Goal: Task Accomplishment & Management: Complete application form

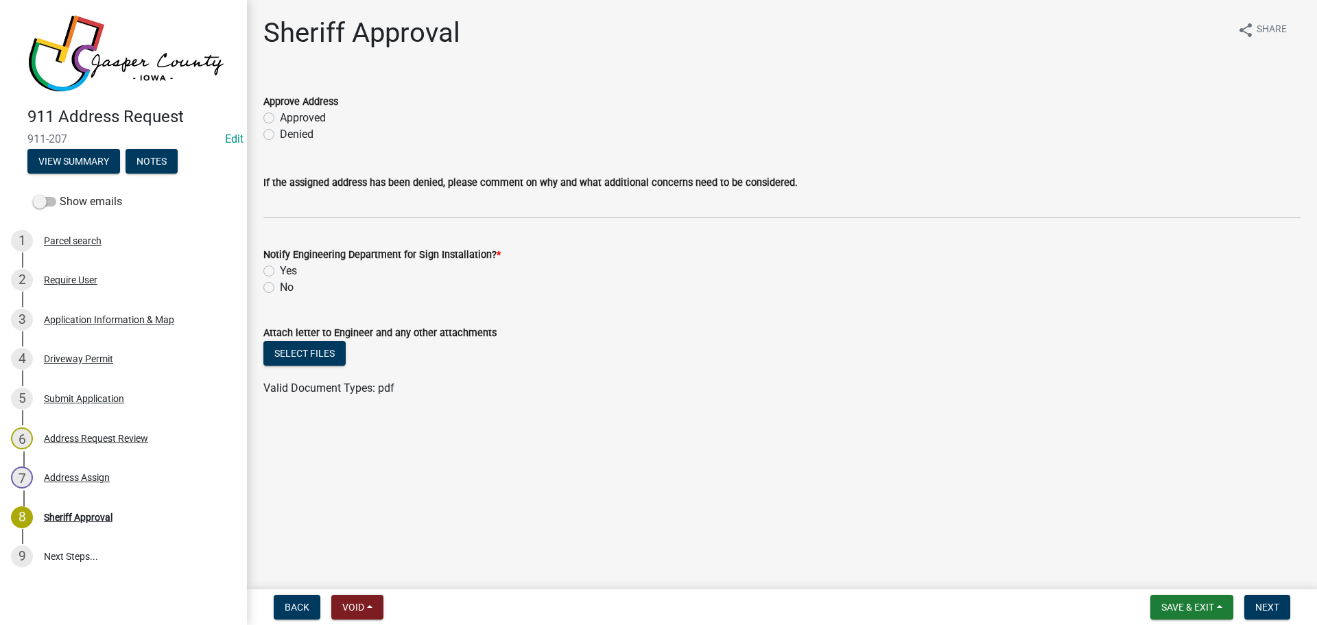
click at [280, 119] on label "Approved" at bounding box center [303, 118] width 46 height 16
click at [280, 119] on input "Approved" at bounding box center [284, 114] width 9 height 9
radio input "true"
click at [280, 271] on label "Yes" at bounding box center [288, 271] width 17 height 16
click at [280, 271] on input "Yes" at bounding box center [284, 267] width 9 height 9
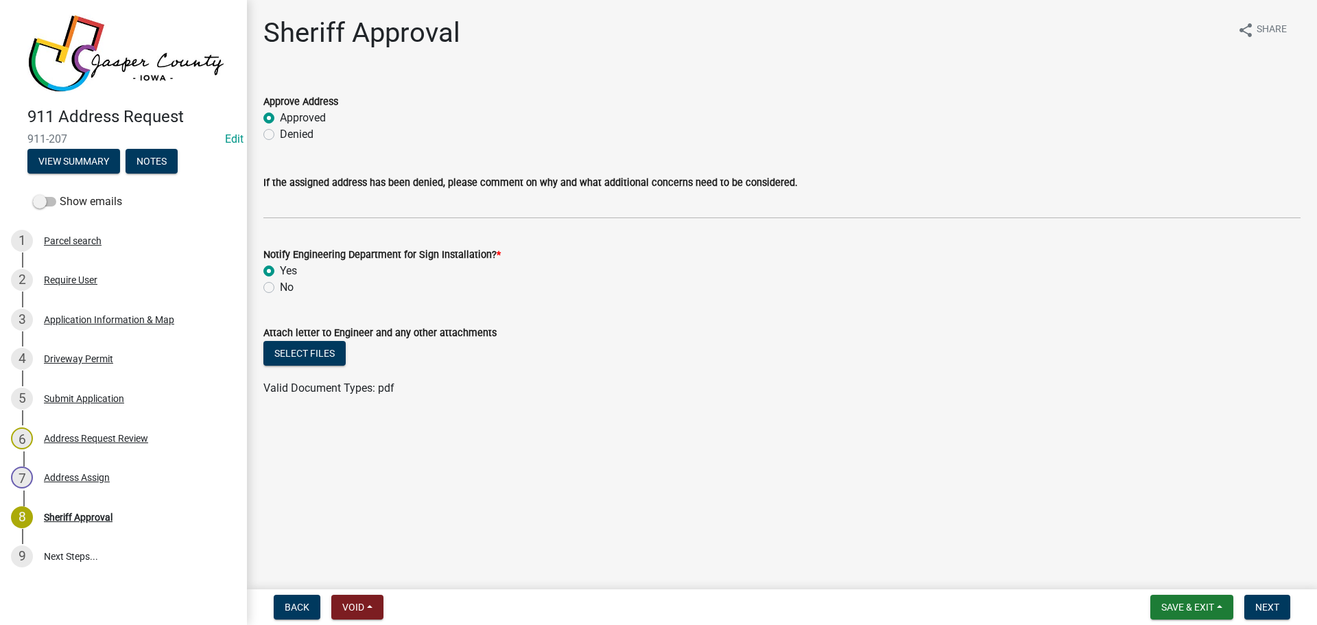
radio input "true"
click at [293, 362] on button "Select files" at bounding box center [304, 353] width 82 height 25
click at [1265, 605] on span "Next" at bounding box center [1267, 607] width 24 height 11
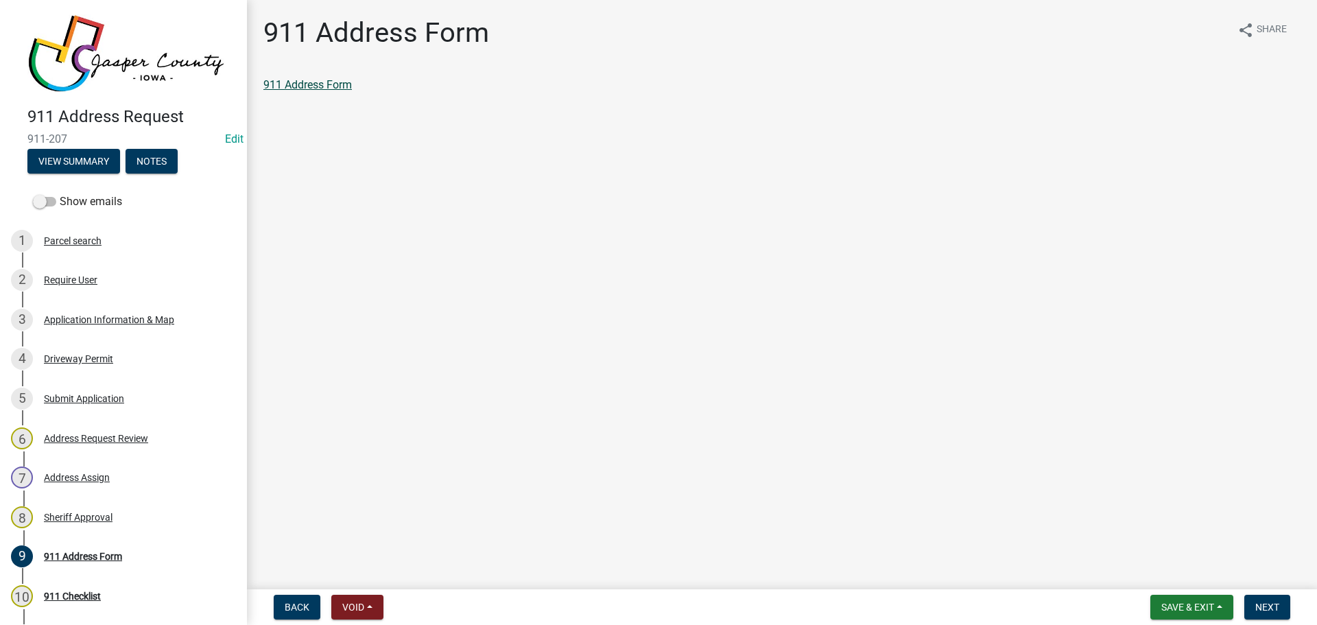
click at [301, 81] on link "911 Address Form" at bounding box center [307, 84] width 88 height 13
click at [1262, 609] on span "Next" at bounding box center [1267, 607] width 24 height 11
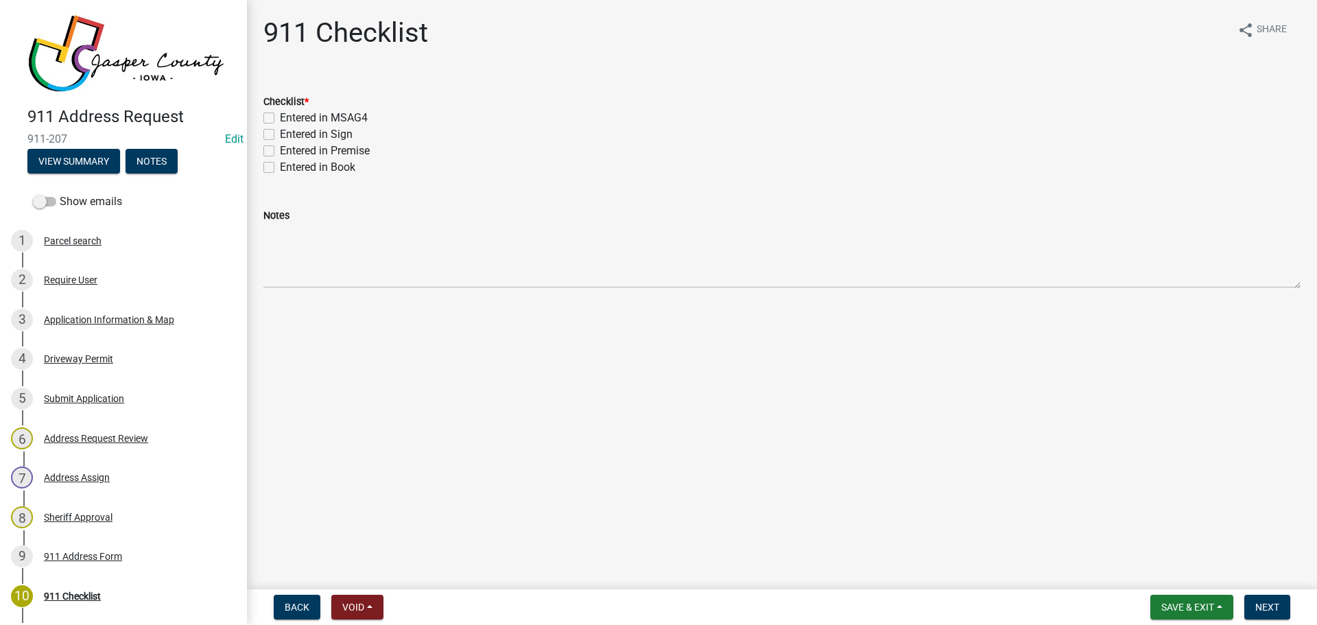
click at [327, 119] on label "Entered in MSAG4" at bounding box center [324, 118] width 88 height 16
click at [289, 119] on input "Entered in MSAG4" at bounding box center [284, 114] width 9 height 9
checkbox input "true"
checkbox input "false"
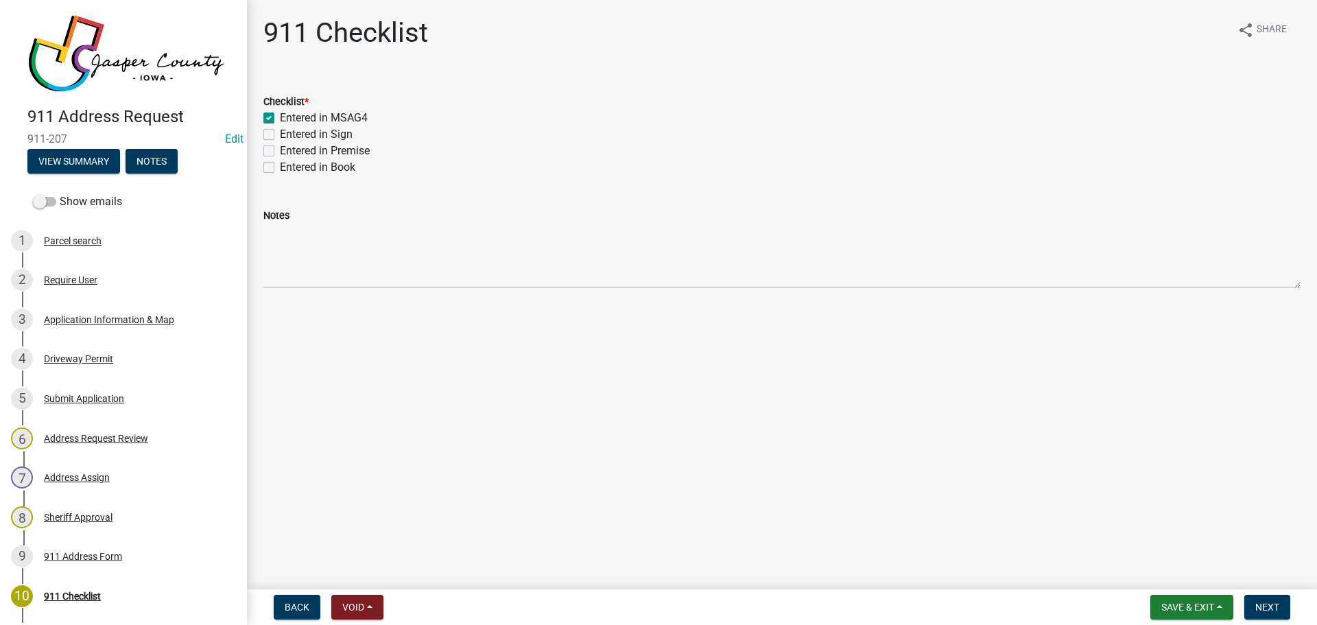
checkbox input "false"
click at [326, 138] on label "Entered in Sign" at bounding box center [316, 134] width 73 height 16
click at [289, 135] on input "Entered in Sign" at bounding box center [284, 130] width 9 height 9
checkbox input "true"
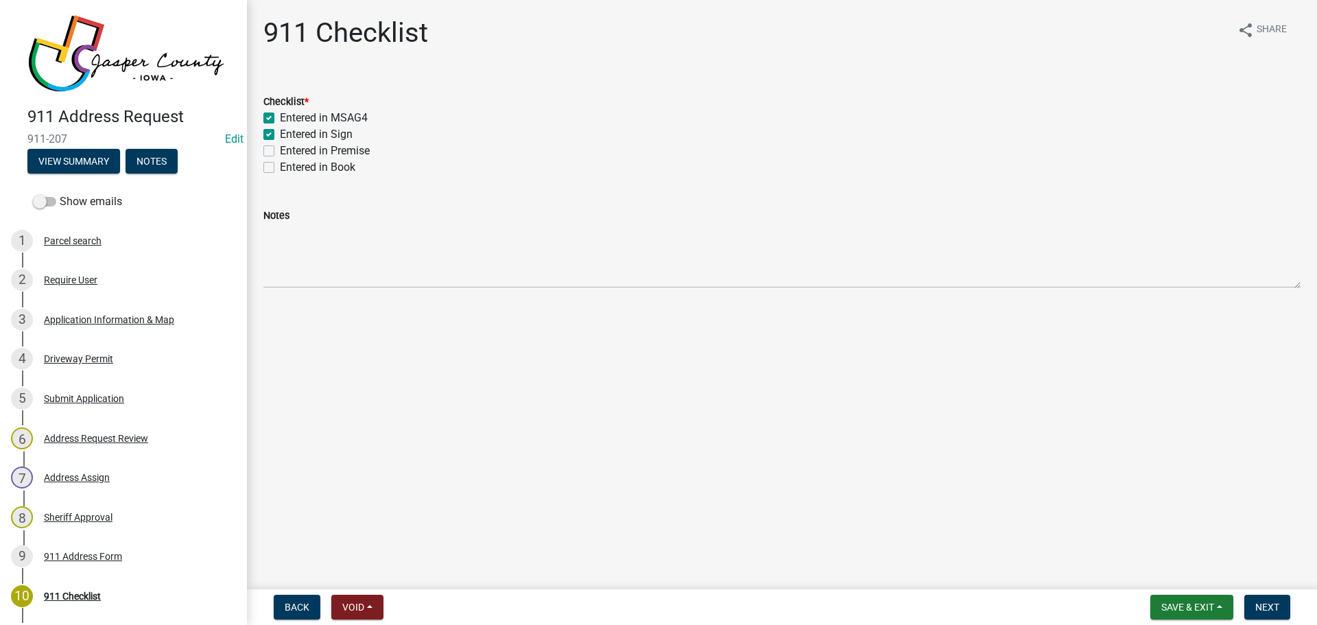
checkbox input "true"
checkbox input "false"
click at [326, 150] on label "Entered in Premise" at bounding box center [325, 151] width 90 height 16
click at [289, 150] on input "Entered in Premise" at bounding box center [284, 147] width 9 height 9
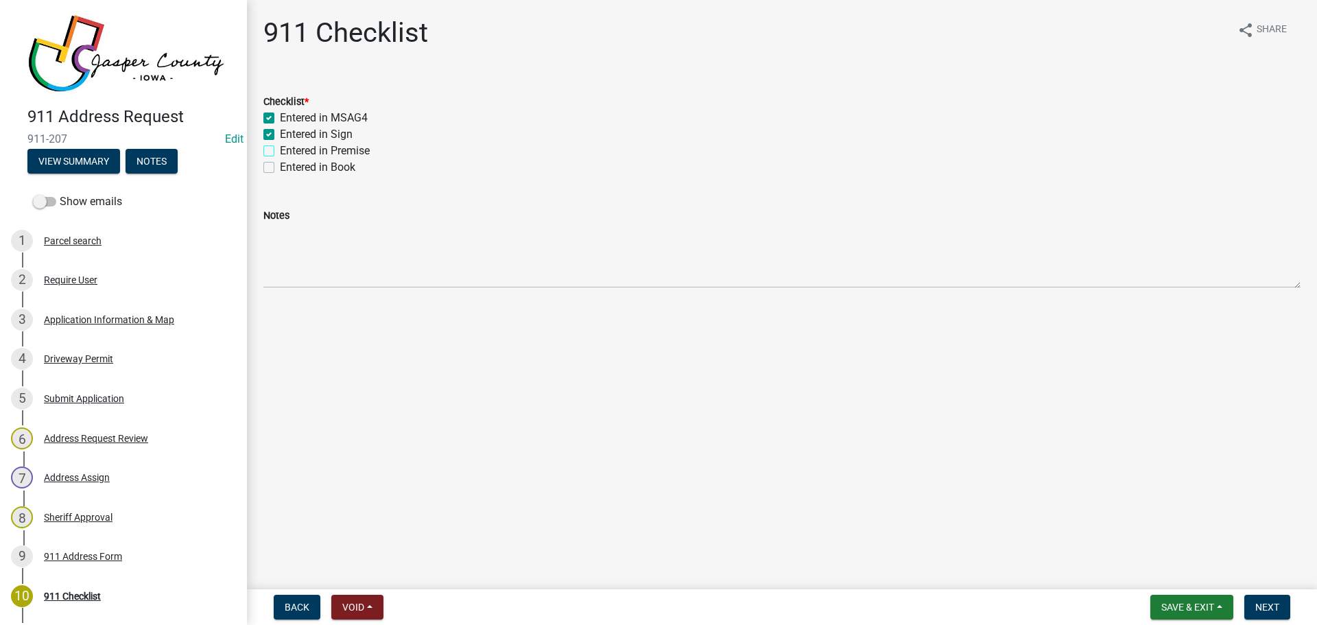
checkbox input "true"
click at [325, 165] on label "Entered in Book" at bounding box center [317, 167] width 75 height 16
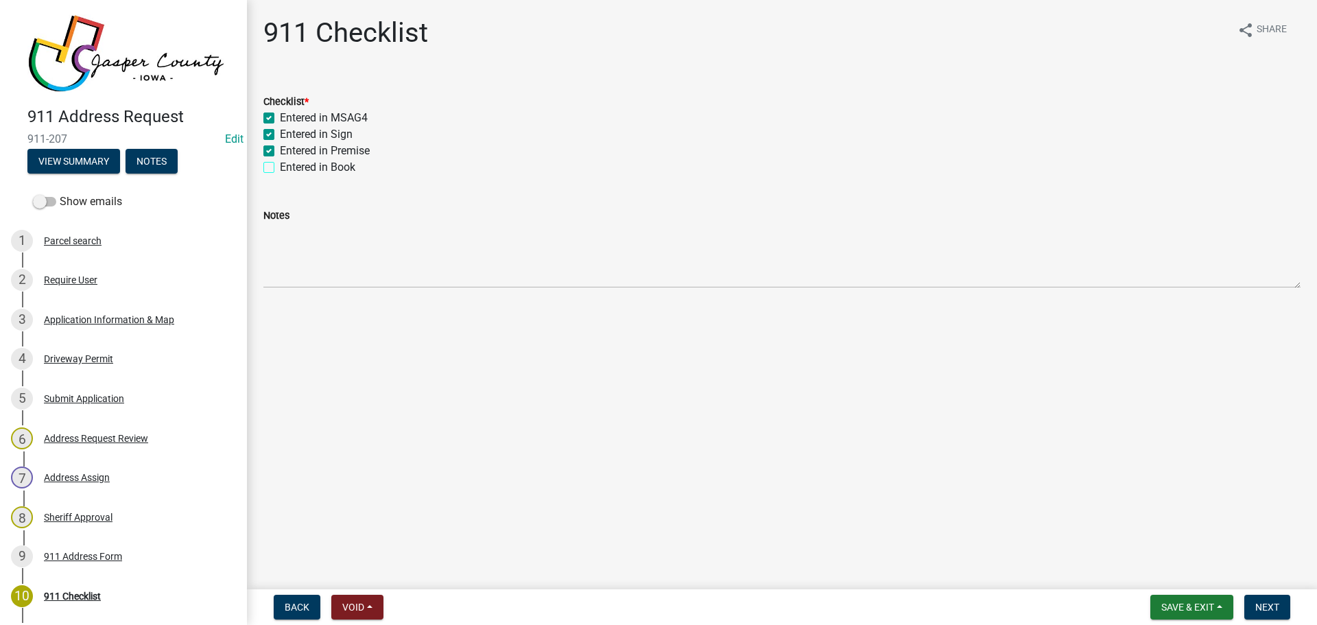
click at [289, 165] on input "Entered in Book" at bounding box center [284, 163] width 9 height 9
checkbox input "true"
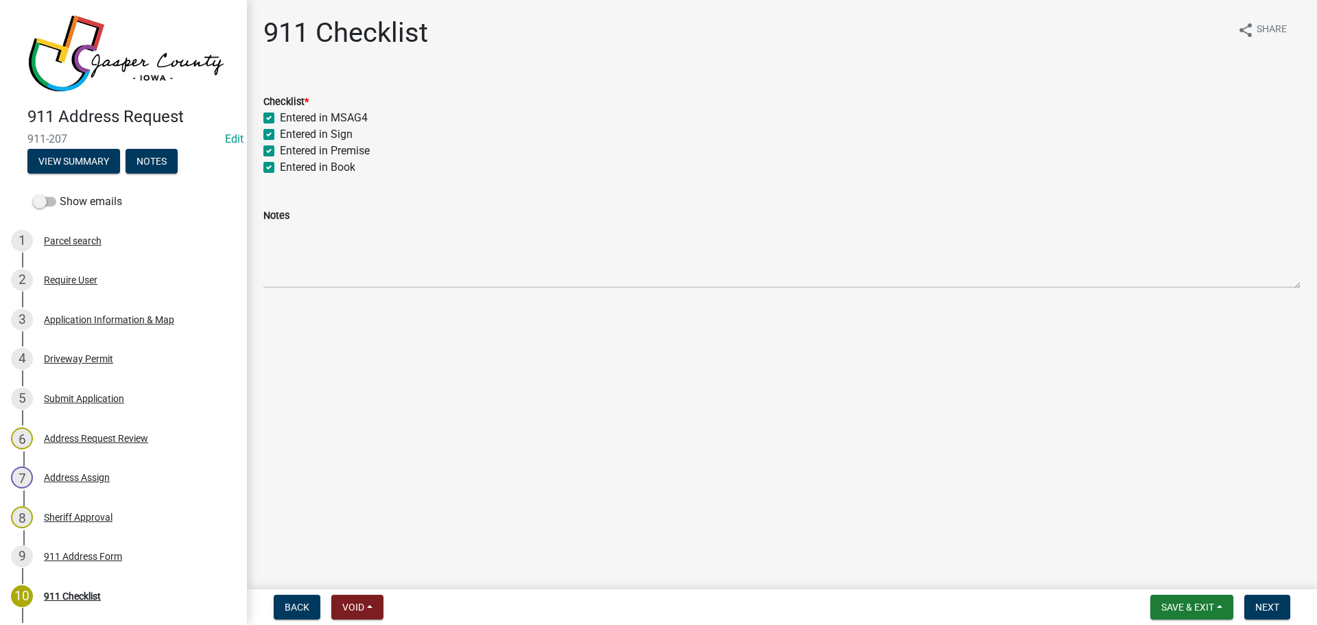
checkbox input "true"
click at [1268, 606] on span "Next" at bounding box center [1267, 607] width 24 height 11
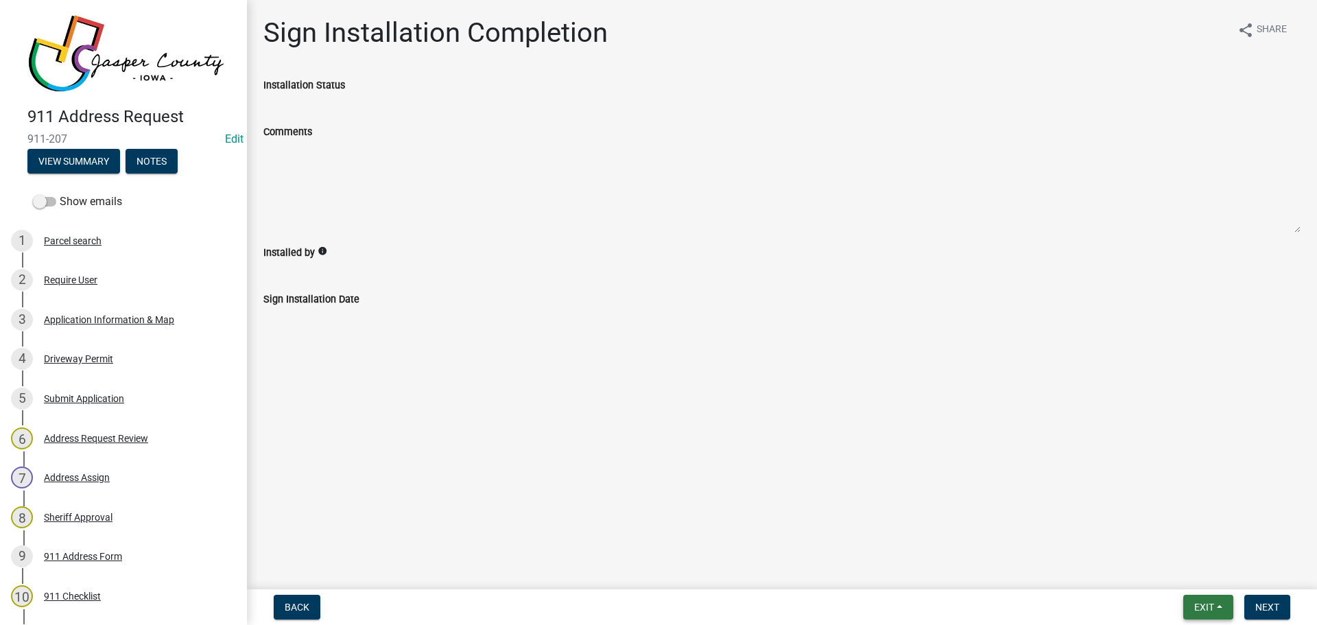
click at [1204, 609] on span "Exit" at bounding box center [1204, 607] width 20 height 11
click at [1178, 574] on button "Save & Exit" at bounding box center [1179, 571] width 110 height 33
